Goal: Information Seeking & Learning: Learn about a topic

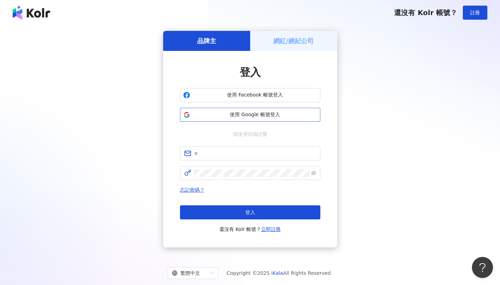
click at [295, 117] on span "使用 Google 帳號登入" at bounding box center [255, 114] width 124 height 7
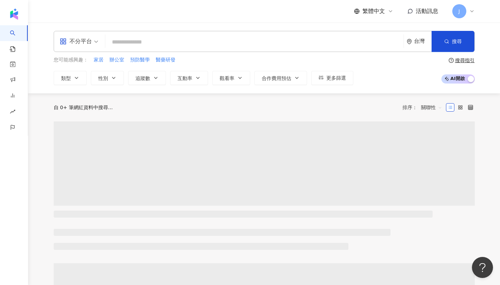
click at [294, 48] on input "search" at bounding box center [254, 41] width 293 height 13
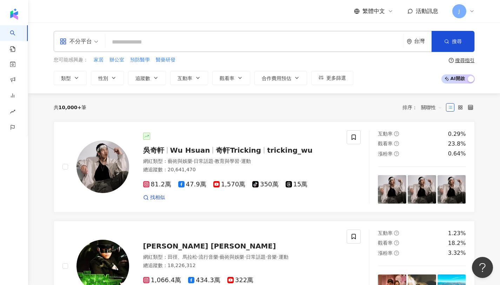
click at [325, 38] on input "search" at bounding box center [254, 41] width 293 height 13
type input "*"
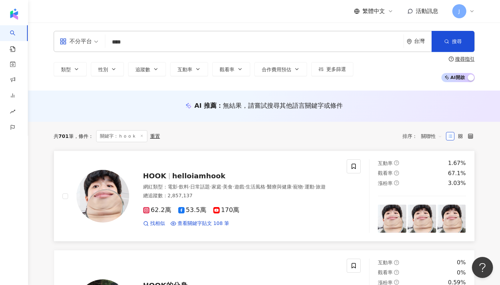
type input "****"
click at [155, 175] on span "HOOK" at bounding box center [154, 176] width 23 height 8
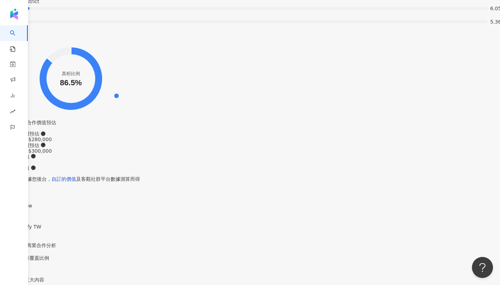
scroll to position [1411, 0]
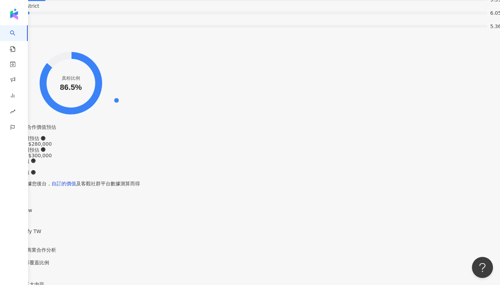
copy div "50,824"
drag, startPoint x: 128, startPoint y: 104, endPoint x: 161, endPoint y: 108, distance: 32.8
drag, startPoint x: 191, startPoint y: 108, endPoint x: 195, endPoint y: 108, distance: 3.9
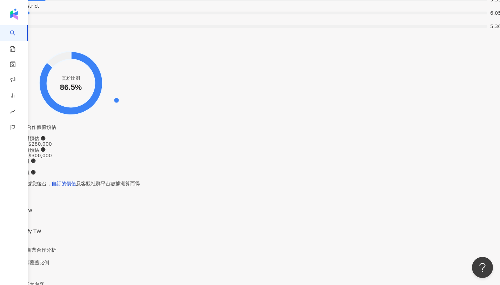
drag, startPoint x: 190, startPoint y: 108, endPoint x: 211, endPoint y: 109, distance: 21.4
copy div "133"
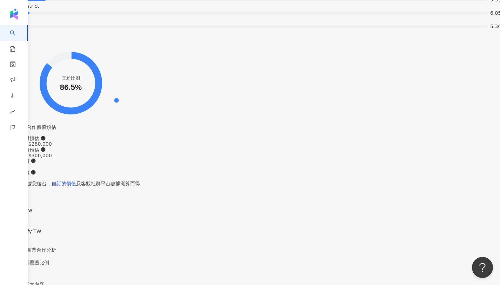
drag, startPoint x: 192, startPoint y: 108, endPoint x: 209, endPoint y: 112, distance: 17.6
copy div "50,958"
drag, startPoint x: 66, startPoint y: 106, endPoint x: 96, endPoint y: 107, distance: 30.2
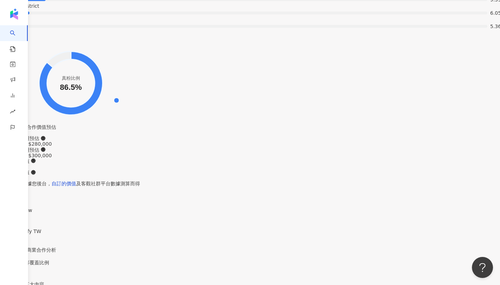
copy div "8.19%"
drag, startPoint x: 64, startPoint y: 81, endPoint x: 86, endPoint y: 85, distance: 22.3
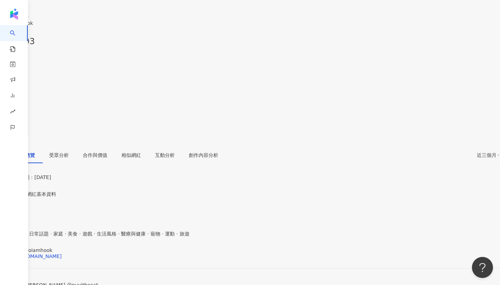
scroll to position [0, 0]
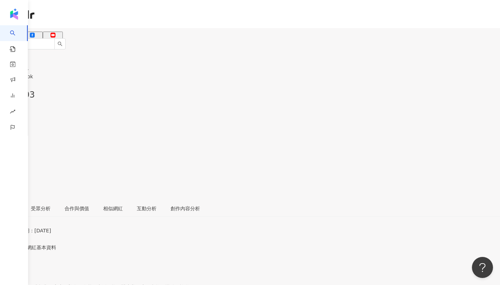
click at [40, 39] on div "53.5萬" at bounding box center [32, 42] width 16 height 6
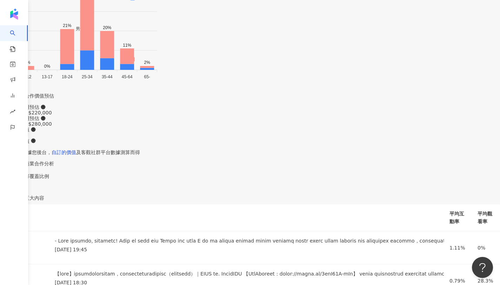
scroll to position [1145, 0]
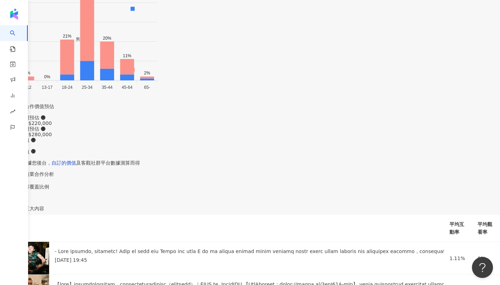
drag, startPoint x: 130, startPoint y: 114, endPoint x: 153, endPoint y: 112, distance: 22.9
drag, startPoint x: 192, startPoint y: 112, endPoint x: 209, endPoint y: 114, distance: 16.5
drag, startPoint x: 66, startPoint y: 86, endPoint x: 88, endPoint y: 88, distance: 22.1
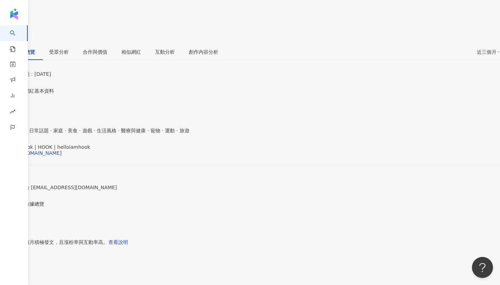
scroll to position [0, 0]
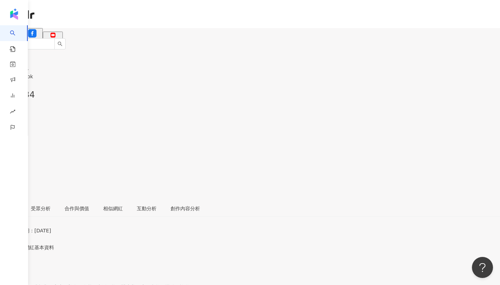
click at [60, 39] on div "170萬" at bounding box center [53, 42] width 14 height 6
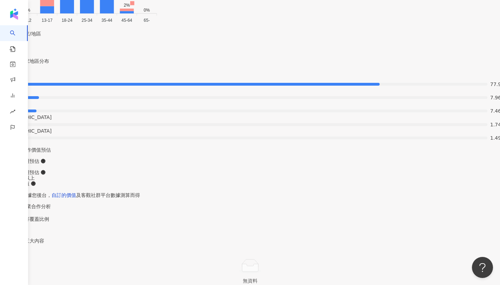
scroll to position [1277, 0]
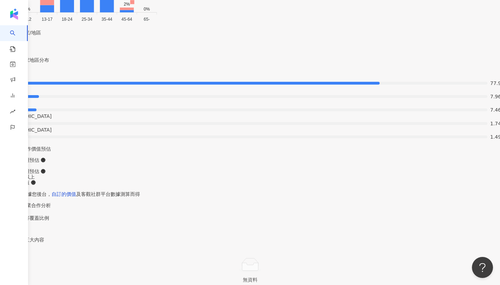
drag, startPoint x: 160, startPoint y: 143, endPoint x: 205, endPoint y: 140, distance: 44.7
click at [218, 118] on div "近 3 個月內影片總瀏覽人次／影片數" at bounding box center [190, 121] width 86 height 12
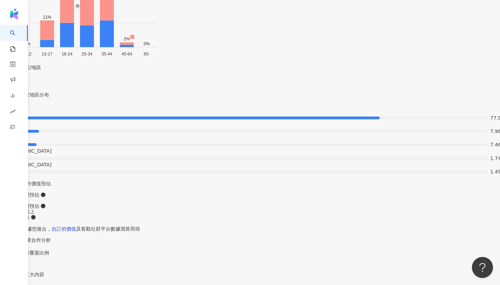
scroll to position [1254, 0]
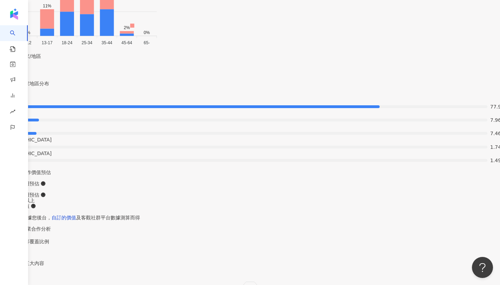
copy div "67.1%"
drag, startPoint x: 61, startPoint y: 171, endPoint x: 89, endPoint y: 169, distance: 28.1
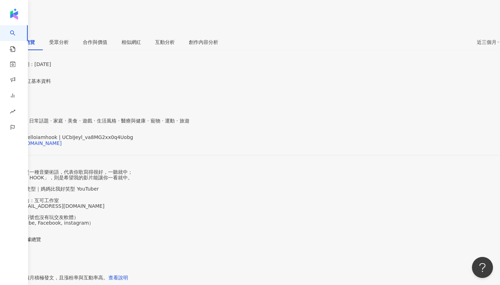
scroll to position [0, 0]
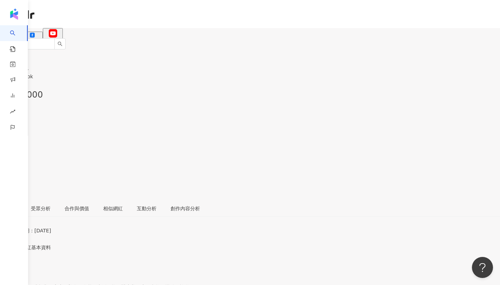
click at [19, 39] on div "62.2萬" at bounding box center [11, 42] width 16 height 6
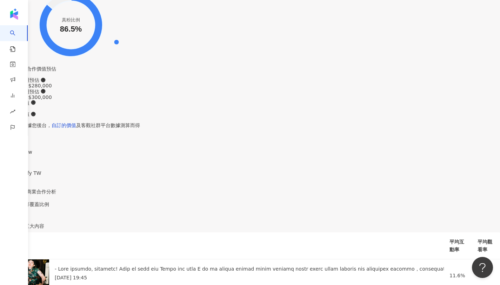
scroll to position [1527, 0]
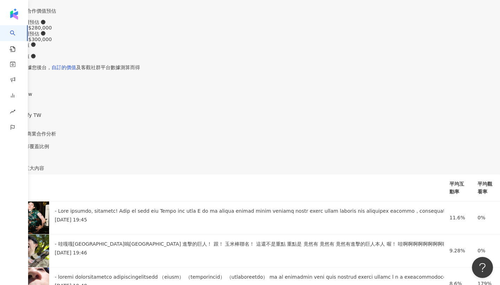
drag, startPoint x: 155, startPoint y: 158, endPoint x: 207, endPoint y: 154, distance: 52.0
drag, startPoint x: 162, startPoint y: 157, endPoint x: 203, endPoint y: 157, distance: 41.4
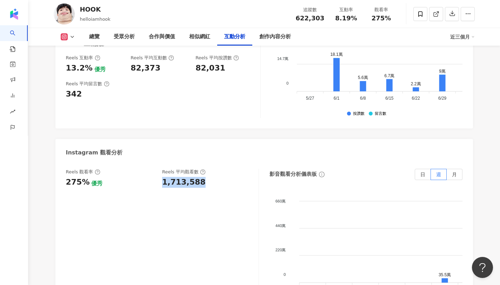
scroll to position [1527, 0]
copy div "275%"
drag, startPoint x: 85, startPoint y: 156, endPoint x: 63, endPoint y: 158, distance: 21.8
click at [63, 162] on div "Reels 觀看率 275% 優秀 Reels 平均觀看數 1,713,588 影音觀看分析儀表板 日 週 月 660萬 660萬 440萬 440萬 220…" at bounding box center [264, 241] width 418 height 158
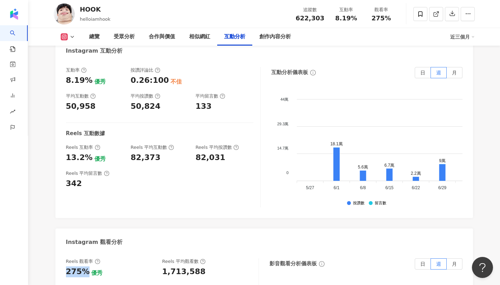
scroll to position [1434, 0]
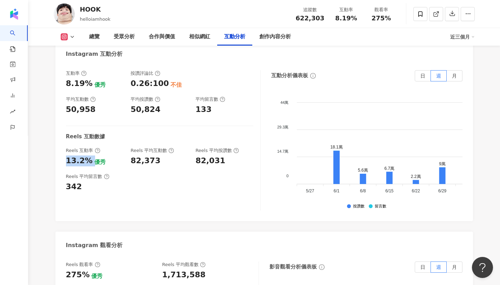
copy div "13.2%"
drag, startPoint x: 62, startPoint y: 135, endPoint x: 89, endPoint y: 134, distance: 26.3
click at [89, 134] on div "互動率 8.19% 優秀 按讚評論比 0.26:100 不佳 平均互動數 50,958 平均按讚數 50,824 平均留言數 133 Reels 互動數據 R…" at bounding box center [264, 142] width 418 height 158
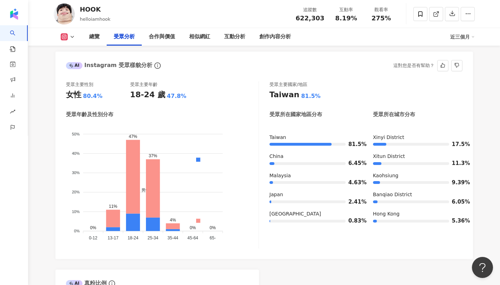
scroll to position [631, 0]
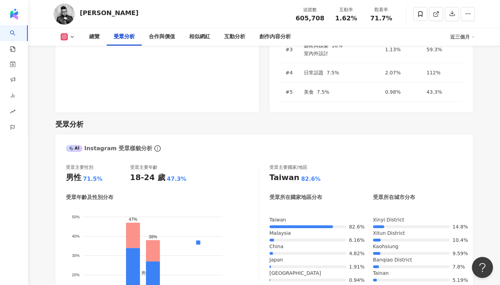
scroll to position [605, 0]
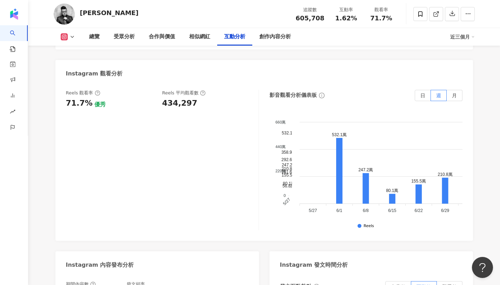
scroll to position [1639, 0]
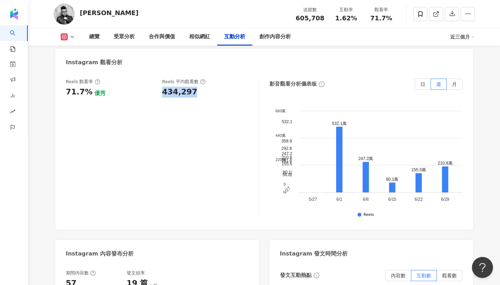
copy div "434,297"
drag, startPoint x: 161, startPoint y: 57, endPoint x: 203, endPoint y: 59, distance: 42.5
click at [203, 79] on div "Reels 觀看率 71.7% 優秀 Reels 平均觀看數 434,297" at bounding box center [159, 88] width 186 height 19
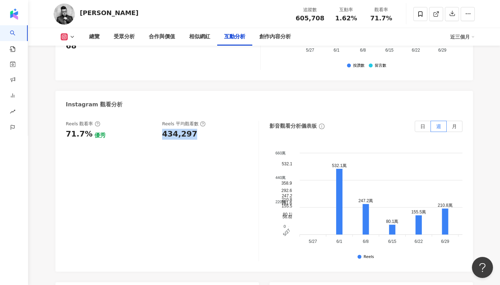
scroll to position [1581, 0]
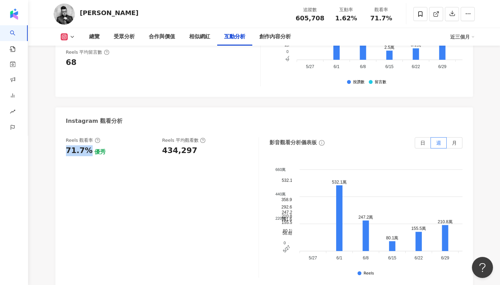
copy div "71.7%"
drag, startPoint x: 64, startPoint y: 115, endPoint x: 86, endPoint y: 116, distance: 22.5
click at [86, 130] on div "Reels 觀看率 71.7% 優秀 Reels 平均觀看數 434,297 影音觀看分析儀表板 日 週 月 660萬 660萬 440萬 440萬 220萬…" at bounding box center [264, 209] width 418 height 158
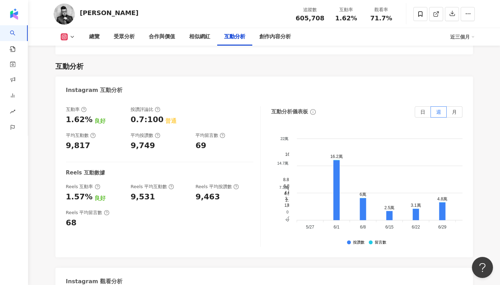
scroll to position [1417, 0]
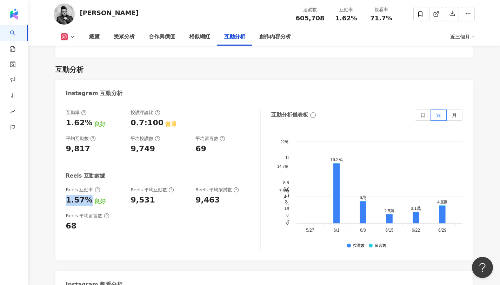
copy div "1.57%"
drag, startPoint x: 61, startPoint y: 167, endPoint x: 86, endPoint y: 169, distance: 24.7
click at [86, 169] on div "互動率 1.62% 良好 按讚評論比 0.7:100 普通 平均互動數 9,817 平均按讚數 9,749 平均留言數 69 Reels 互動數據 Reels…" at bounding box center [264, 181] width 418 height 158
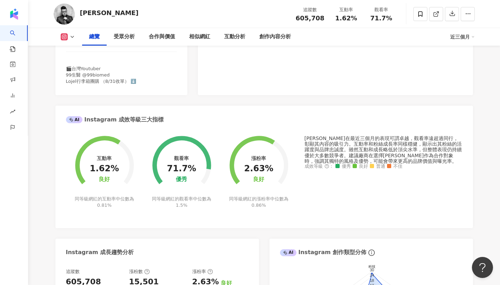
scroll to position [0, 0]
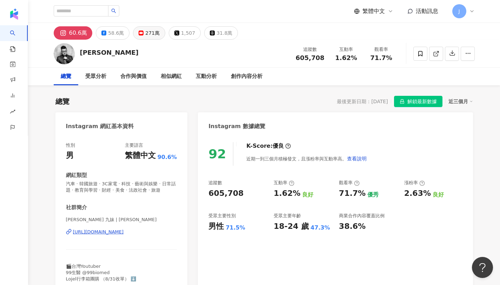
click at [149, 33] on div "271萬" at bounding box center [152, 33] width 14 height 10
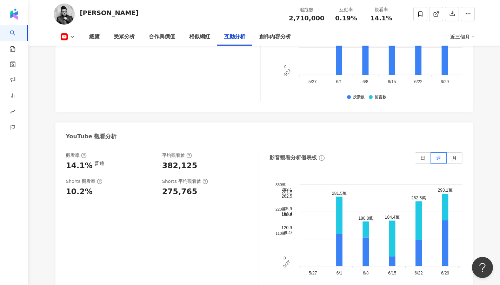
scroll to position [1355, 0]
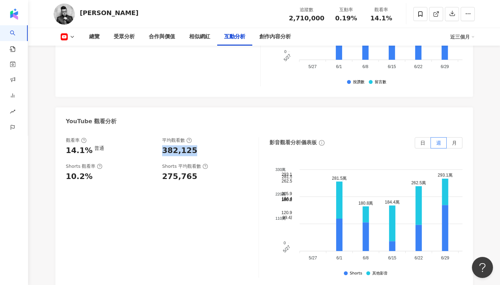
copy div "382,125"
drag, startPoint x: 159, startPoint y: 121, endPoint x: 202, endPoint y: 121, distance: 42.8
click at [202, 137] on div "觀看率 14.1% 普通 平均觀看數 382,125" at bounding box center [159, 146] width 186 height 19
copy div "14.1%"
drag, startPoint x: 64, startPoint y: 120, endPoint x: 86, endPoint y: 120, distance: 22.5
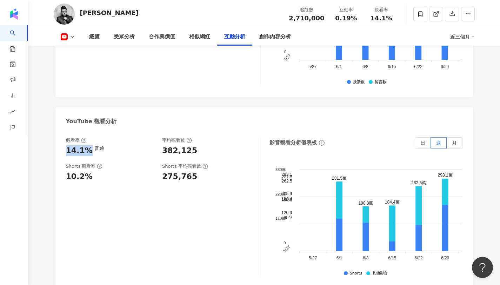
click at [86, 130] on div "觀看率 14.1% 普通 平均觀看數 382,125 Shorts 觀看率 10.2% Shorts 平均觀看數 275,765 影音觀看分析儀表板 日 週 …" at bounding box center [264, 209] width 418 height 158
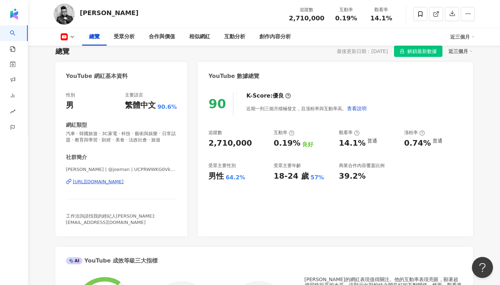
scroll to position [0, 0]
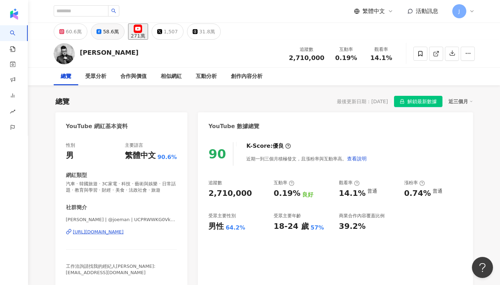
click at [109, 36] on div "58.6萬" at bounding box center [111, 32] width 16 height 10
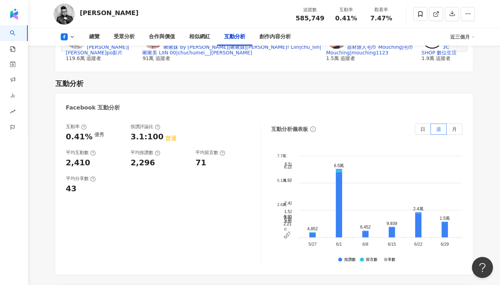
scroll to position [1137, 0]
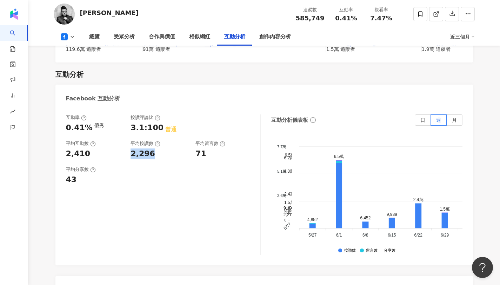
drag, startPoint x: 128, startPoint y: 126, endPoint x: 160, endPoint y: 122, distance: 32.8
click at [160, 122] on div "互動率 0.41% 優秀 按讚評論比 3.1:100 普通 平均互動數 2,410 平均按讚數 2,296 平均留言數 71" at bounding box center [159, 136] width 187 height 45
drag, startPoint x: 193, startPoint y: 121, endPoint x: 233, endPoint y: 122, distance: 39.7
click at [233, 122] on div "互動率 0.41% 優秀 按讚評論比 3.1:100 普通 平均互動數 2,410 平均按讚數 2,296 平均留言數 71" at bounding box center [159, 136] width 187 height 45
drag, startPoint x: 65, startPoint y: 98, endPoint x: 88, endPoint y: 99, distance: 23.9
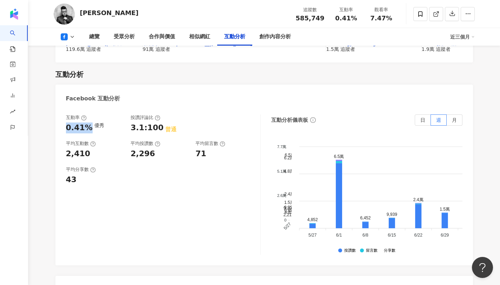
click at [88, 107] on div "互動率 0.41% 優秀 按讚評論比 3.1:100 普通 平均互動數 2,410 平均按讚數 2,296 平均留言數 71 平均分享數 43 互動分析儀表板…" at bounding box center [264, 186] width 418 height 158
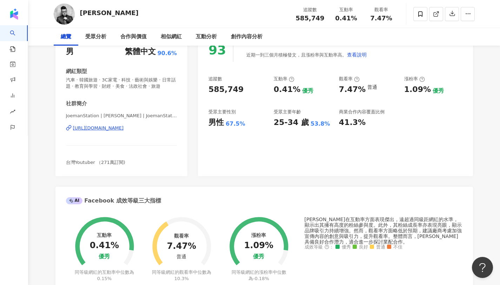
scroll to position [0, 0]
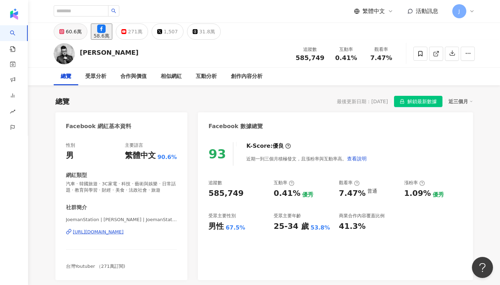
click at [64, 38] on button "60.6萬" at bounding box center [71, 32] width 34 height 16
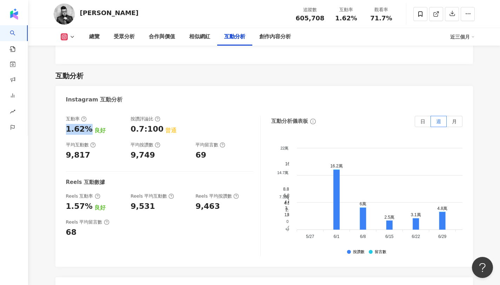
scroll to position [1404, 0]
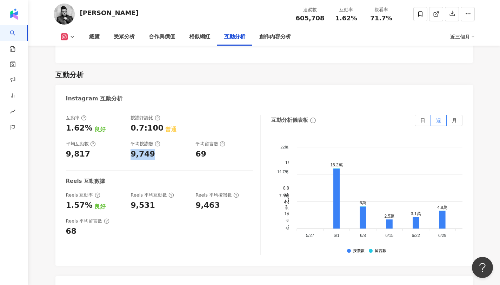
drag, startPoint x: 128, startPoint y: 120, endPoint x: 160, endPoint y: 119, distance: 31.2
click at [160, 119] on div "互動率 1.62% 良好 按讚評論比 0.7:100 普通 平均互動數 9,817 平均按讚數 9,749 平均留言數 69" at bounding box center [159, 137] width 187 height 45
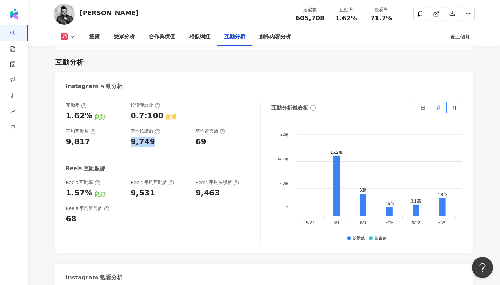
scroll to position [1424, 0]
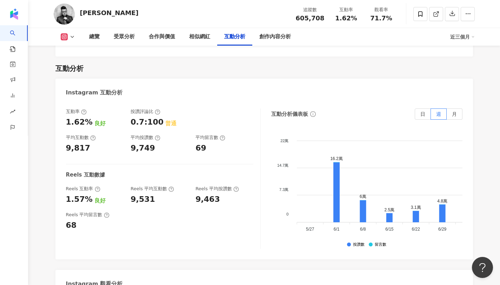
drag, startPoint x: 192, startPoint y: 97, endPoint x: 221, endPoint y: 99, distance: 29.5
click at [221, 108] on div "互動率 1.62% 良好 按讚評論比 0.7:100 普通 平均互動數 9,817 平均按讚數 9,749 平均留言數 69" at bounding box center [159, 130] width 187 height 45
copy div "69"
drag, startPoint x: 193, startPoint y: 98, endPoint x: 213, endPoint y: 99, distance: 19.3
click at [213, 108] on div "互動率 1.62% 良好 按讚評論比 0.7:100 普通 平均互動數 9,817 平均按讚數 9,749 平均留言數 69" at bounding box center [159, 130] width 187 height 45
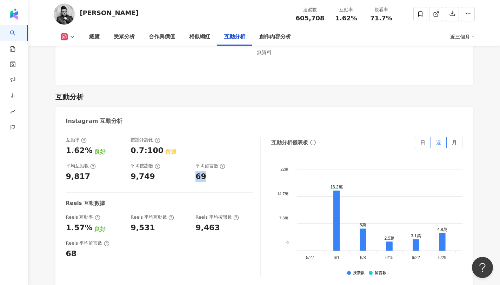
scroll to position [1383, 0]
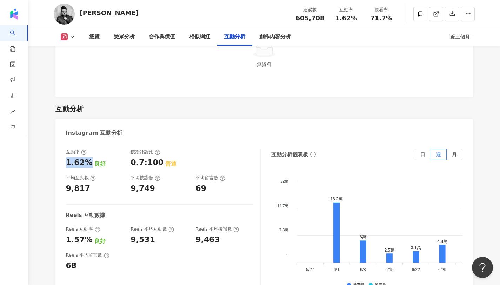
copy div "1.62%"
drag, startPoint x: 64, startPoint y: 115, endPoint x: 87, endPoint y: 114, distance: 23.2
click at [87, 142] on div "互動率 1.62% 良好 按讚評論比 0.7:100 普通 平均互動數 9,817 平均按讚數 9,749 平均留言數 69 Reels 互動數據 Reels…" at bounding box center [264, 221] width 418 height 158
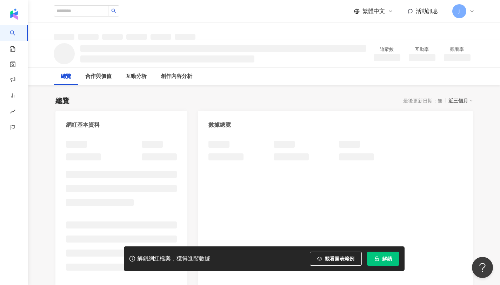
click at [390, 259] on span "解鎖" at bounding box center [387, 259] width 10 height 6
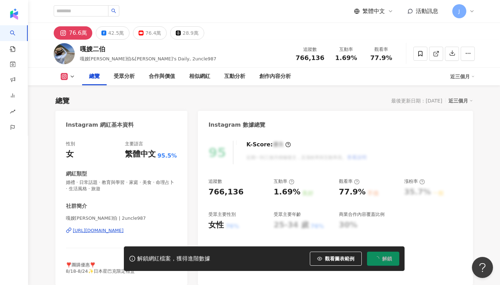
scroll to position [43, 0]
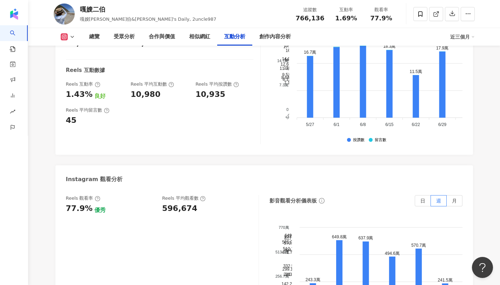
scroll to position [1548, 0]
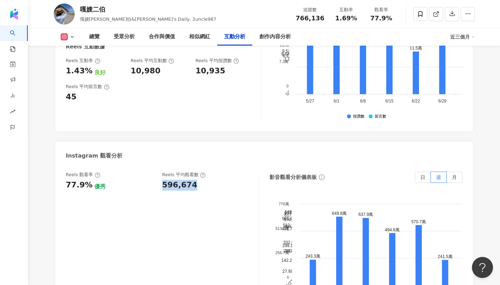
drag, startPoint x: 160, startPoint y: 144, endPoint x: 190, endPoint y: 149, distance: 31.0
click at [190, 172] on div "Reels 觀看率 77.9% 優秀 Reels 平均觀看數 596,674" at bounding box center [159, 181] width 186 height 19
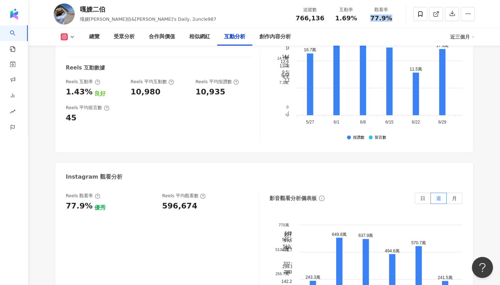
drag, startPoint x: 366, startPoint y: 17, endPoint x: 402, endPoint y: 18, distance: 36.2
click at [402, 18] on div "嘎嫂二伯 嘎嫂二伯&[PERSON_NAME]'s Daily, 2uncle987 追蹤數 766,136 互動率 1.69% 觀看率 77.9%" at bounding box center [264, 14] width 449 height 28
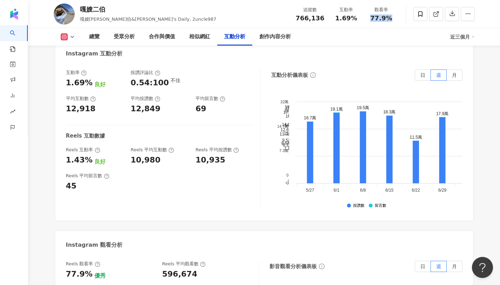
scroll to position [1465, 0]
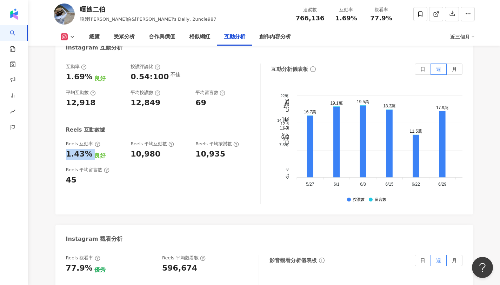
drag, startPoint x: 66, startPoint y: 114, endPoint x: 88, endPoint y: 116, distance: 22.6
click at [88, 149] on div "1.43% 良好" at bounding box center [95, 154] width 58 height 11
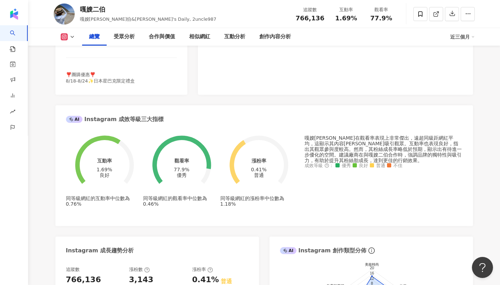
scroll to position [0, 0]
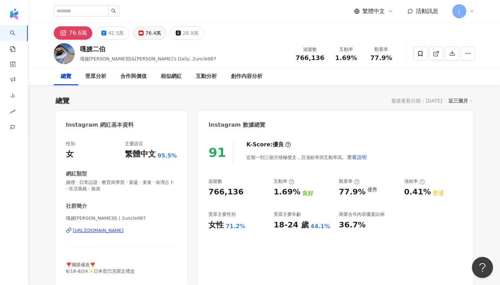
click at [140, 34] on icon at bounding box center [141, 33] width 5 height 5
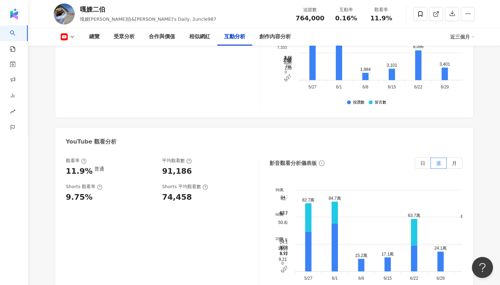
scroll to position [1345, 0]
drag, startPoint x: 160, startPoint y: 105, endPoint x: 193, endPoint y: 104, distance: 33.0
click at [193, 157] on div "觀看率 11.9% 普通 平均觀看數 91,186" at bounding box center [159, 166] width 186 height 19
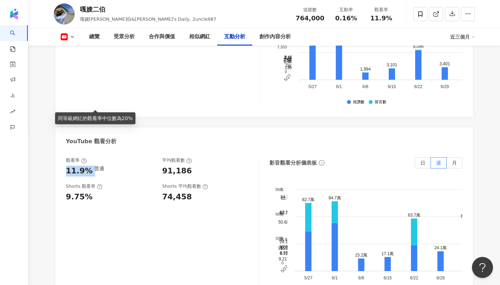
copy div "11.9%"
drag, startPoint x: 64, startPoint y: 104, endPoint x: 90, endPoint y: 104, distance: 26.0
click at [90, 150] on div "觀看率 11.9% 普通 平均觀看數 91,186 Shorts 觀看率 9.75% Shorts 平均觀看數 74,458 影音觀看分析儀表板 日 週 月 …" at bounding box center [264, 229] width 418 height 158
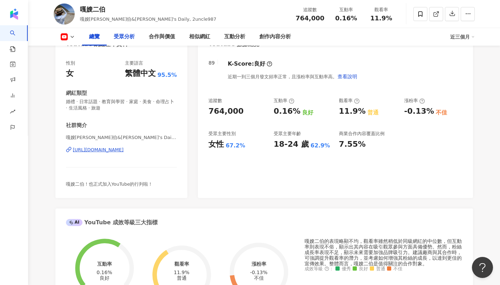
scroll to position [0, 0]
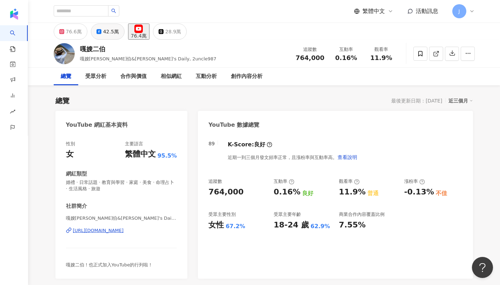
click at [103, 38] on button "42.5萬" at bounding box center [108, 32] width 34 height 16
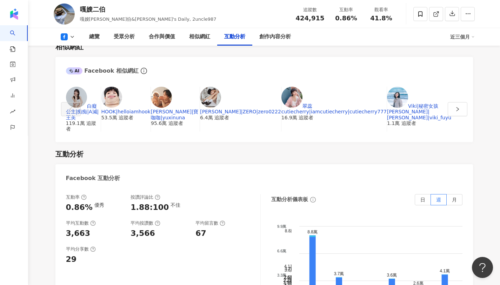
scroll to position [1133, 0]
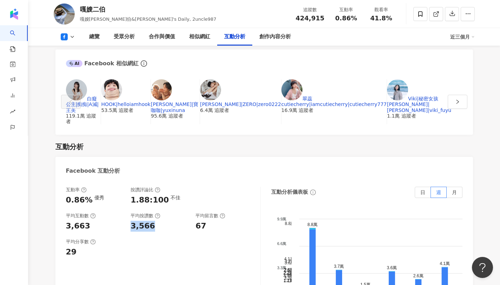
drag, startPoint x: 129, startPoint y: 129, endPoint x: 157, endPoint y: 131, distance: 27.8
click at [157, 187] on div "互動率 0.86% 優秀 按讚評論比 1.88:100 不佳 平均互動數 3,663 平均按讚數 3,566 平均留言數 67" at bounding box center [159, 209] width 187 height 45
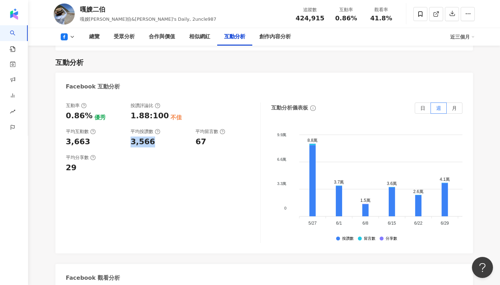
scroll to position [1133, 0]
drag, startPoint x: 195, startPoint y: 129, endPoint x: 209, endPoint y: 129, distance: 14.0
click at [209, 136] on div "67" at bounding box center [224, 141] width 58 height 11
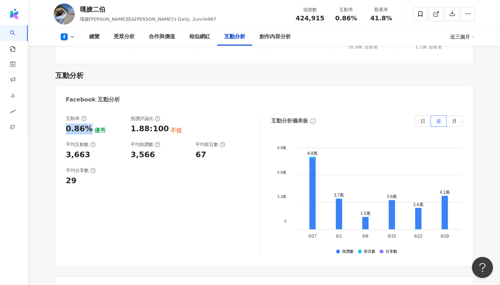
drag, startPoint x: 65, startPoint y: 118, endPoint x: 85, endPoint y: 122, distance: 20.3
click at [85, 122] on div "互動率 0.86% 優秀 按讚評論比 1.88:100 不佳 平均互動數 3,663 平均按讚數 3,566 平均留言數 67 平均分享數 29 互動分析儀表…" at bounding box center [264, 187] width 418 height 158
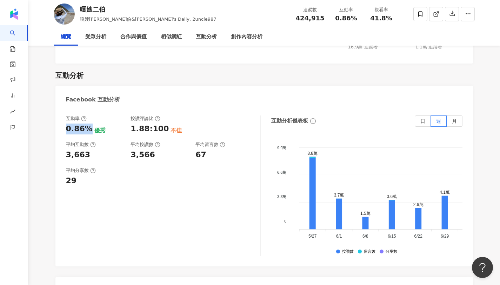
scroll to position [0, 0]
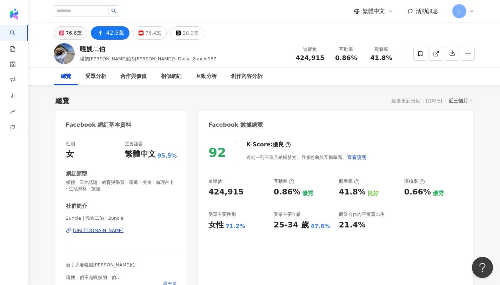
click at [65, 31] on button "76.6萬" at bounding box center [71, 32] width 34 height 13
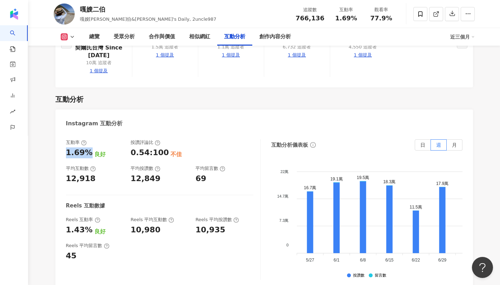
scroll to position [1407, 0]
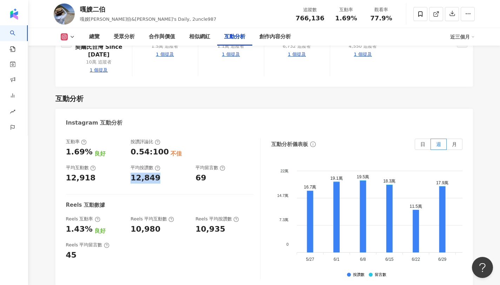
drag, startPoint x: 131, startPoint y: 121, endPoint x: 162, endPoint y: 120, distance: 30.5
click at [162, 173] on div "12,849" at bounding box center [160, 178] width 58 height 11
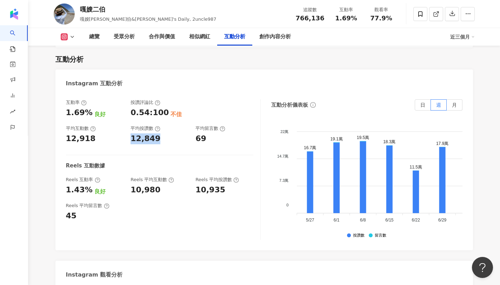
scroll to position [1444, 0]
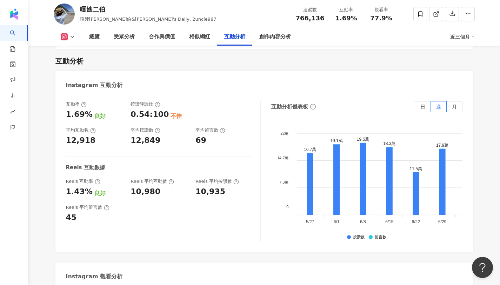
drag, startPoint x: 192, startPoint y: 82, endPoint x: 215, endPoint y: 81, distance: 23.5
click at [215, 101] on div "互動率 1.69% 良好 按讚評論比 0.54:100 不佳 平均互動數 12,918 平均按讚數 12,849 平均留言數 69" at bounding box center [159, 123] width 187 height 45
copy div "69"
drag, startPoint x: 194, startPoint y: 82, endPoint x: 206, endPoint y: 84, distance: 11.4
click at [206, 101] on div "互動率 1.69% 良好 按讚評論比 0.54:100 不佳 平均互動數 12,918 平均按讚數 12,849 平均留言數 69" at bounding box center [159, 123] width 187 height 45
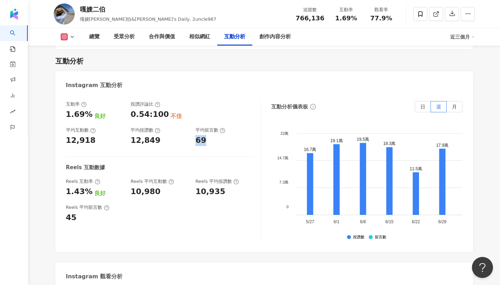
scroll to position [1428, 0]
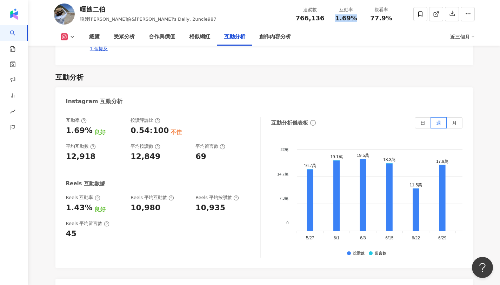
copy span "1.69%"
drag, startPoint x: 336, startPoint y: 17, endPoint x: 361, endPoint y: 18, distance: 25.7
click at [361, 18] on div "互動率 1.69%" at bounding box center [346, 13] width 35 height 15
